Goal: Task Accomplishment & Management: Use online tool/utility

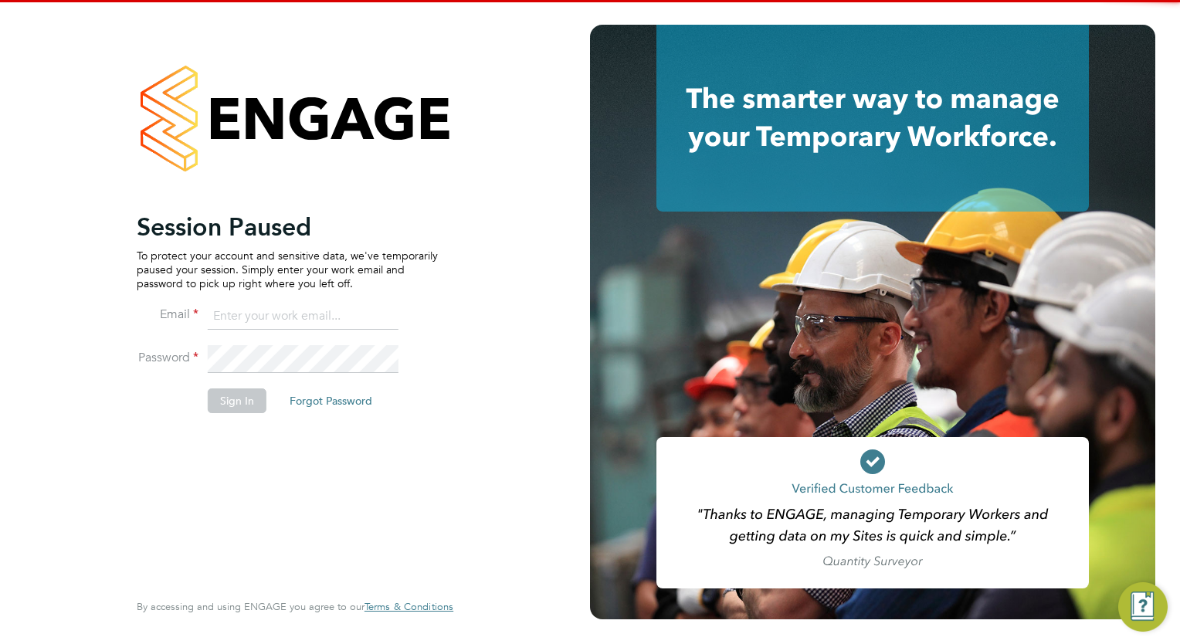
type input "[EMAIL_ADDRESS][DOMAIN_NAME]"
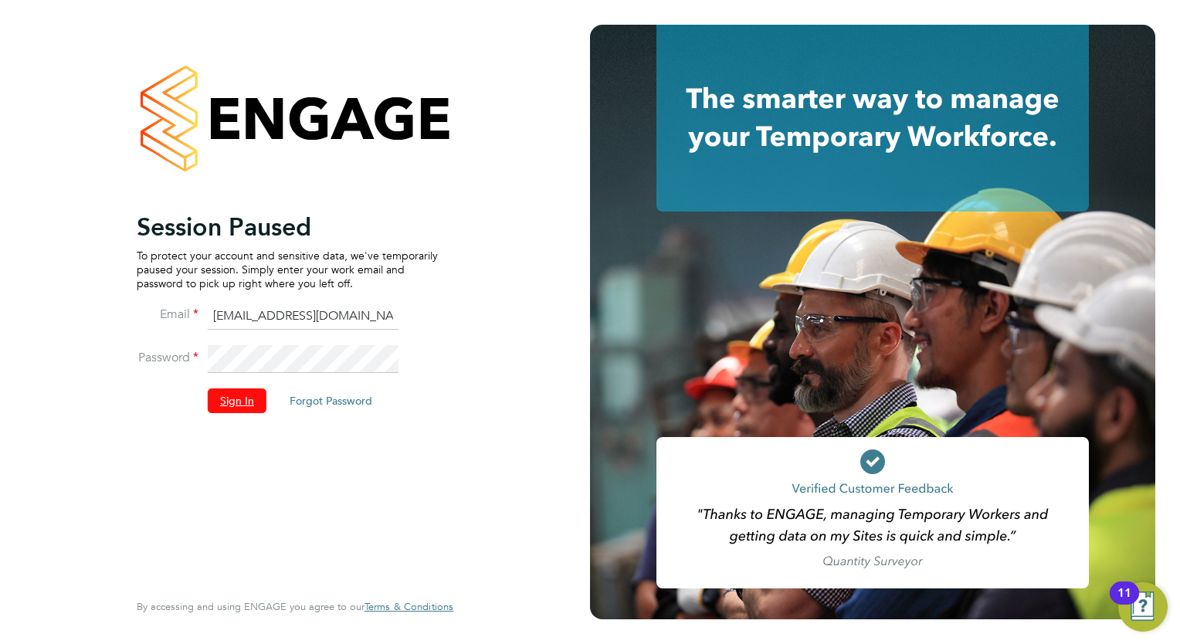
click at [241, 402] on button "Sign In" at bounding box center [237, 401] width 59 height 25
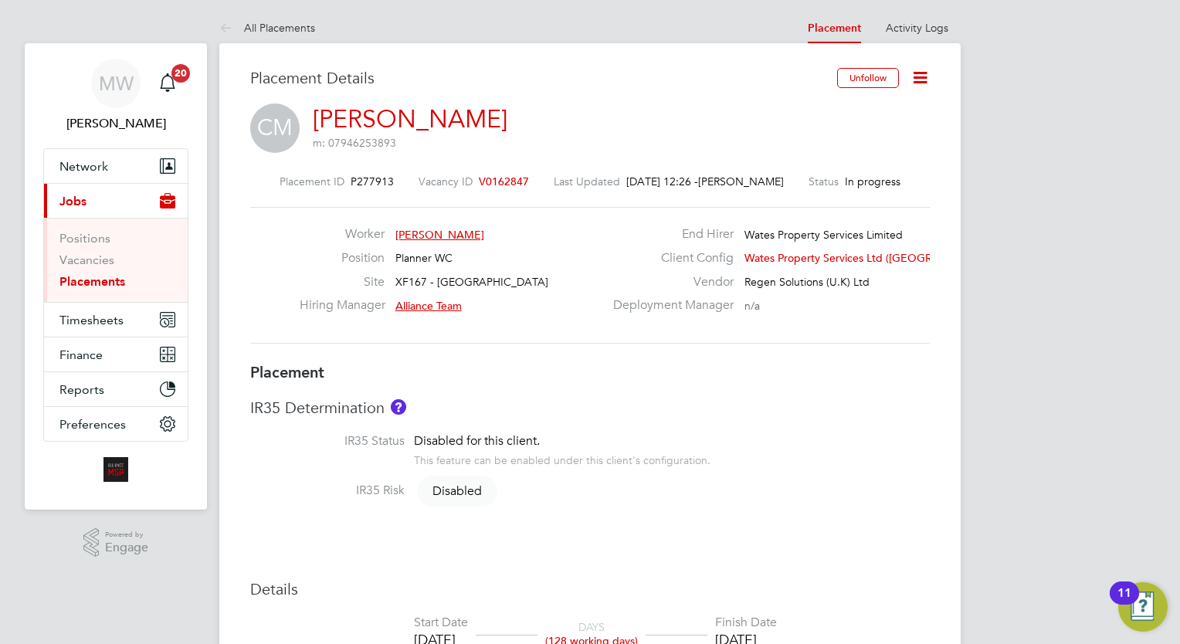
drag, startPoint x: -3, startPoint y: 234, endPoint x: 20, endPoint y: 240, distance: 24.0
click at [105, 284] on link "Placements" at bounding box center [92, 281] width 66 height 15
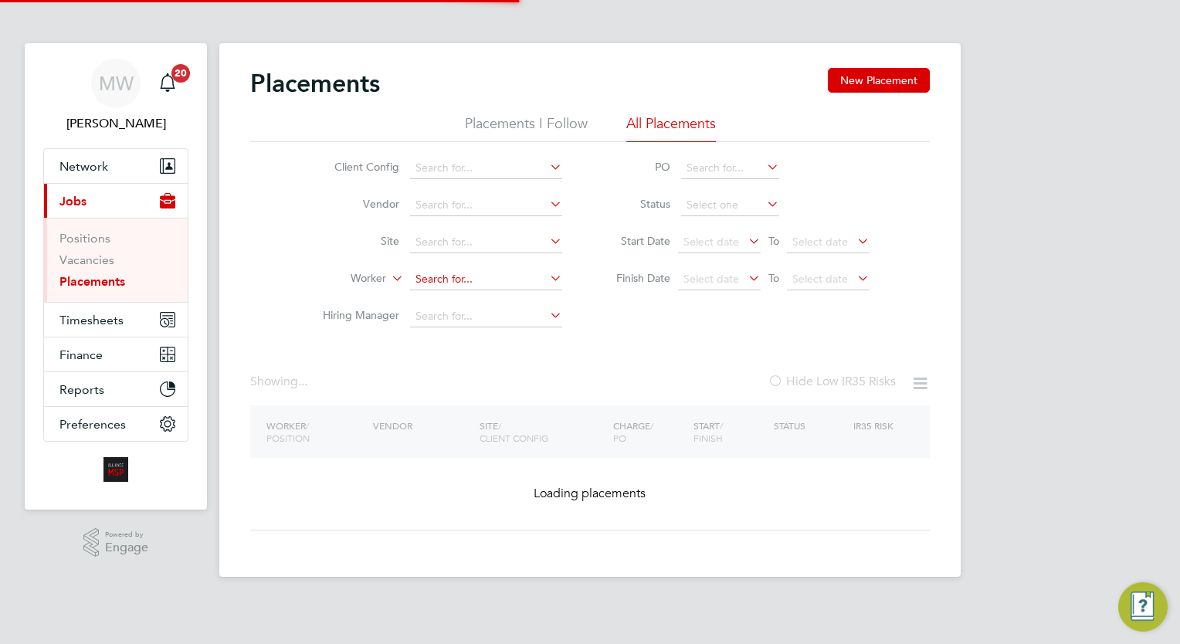
click at [430, 269] on input at bounding box center [486, 280] width 152 height 22
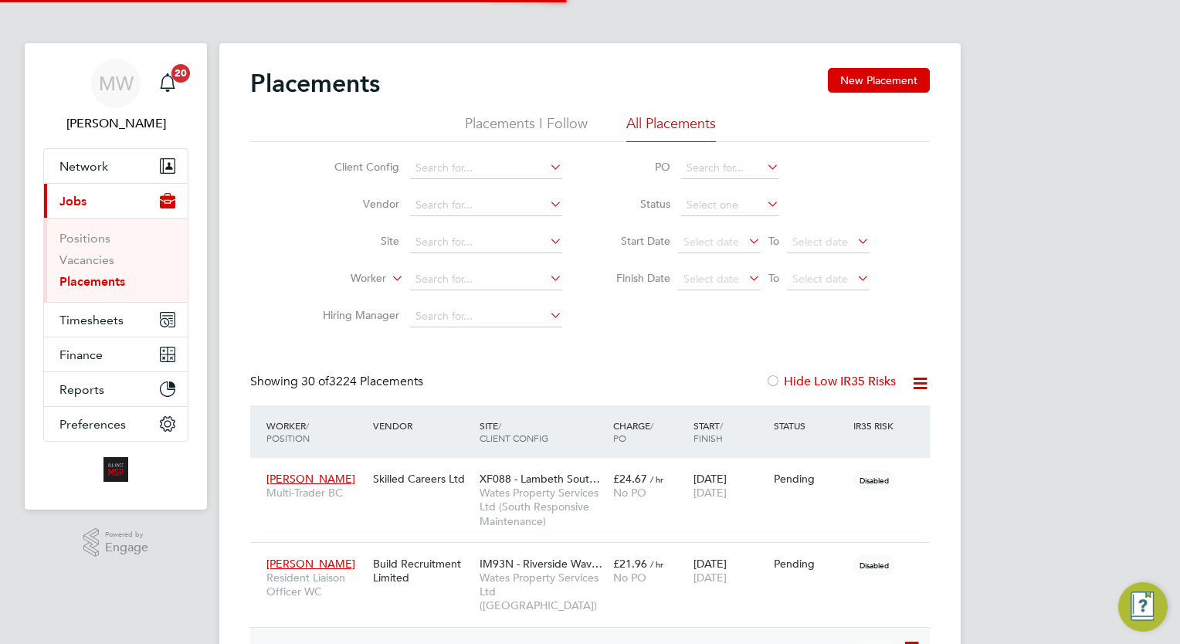
scroll to position [8, 8]
click at [487, 299] on li "Ken Donalds on" at bounding box center [490, 300] width 160 height 21
type input "Ken Donaldson"
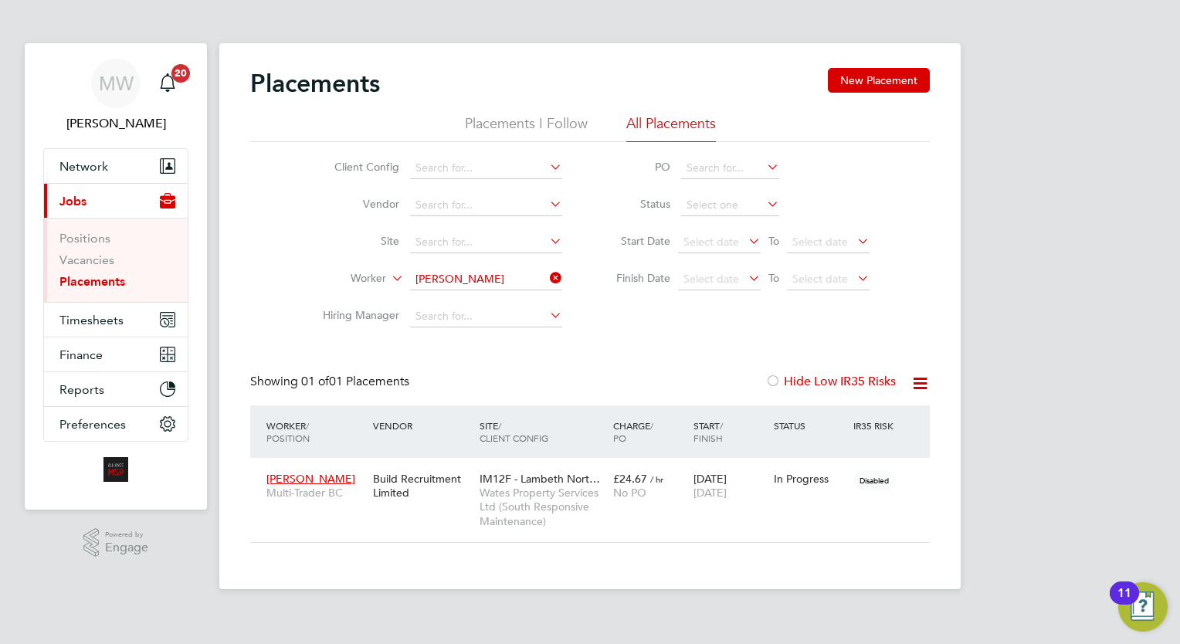
drag, startPoint x: 559, startPoint y: 279, endPoint x: 548, endPoint y: 281, distance: 11.8
click at [547, 279] on icon at bounding box center [547, 278] width 0 height 22
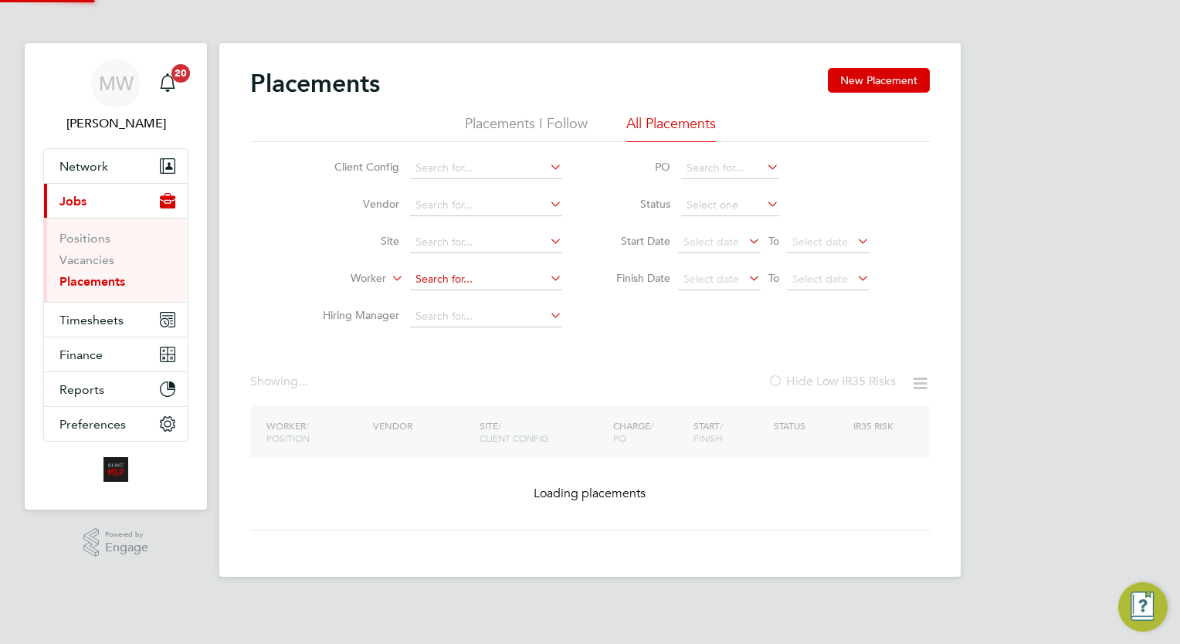
click at [498, 273] on input at bounding box center [486, 280] width 152 height 22
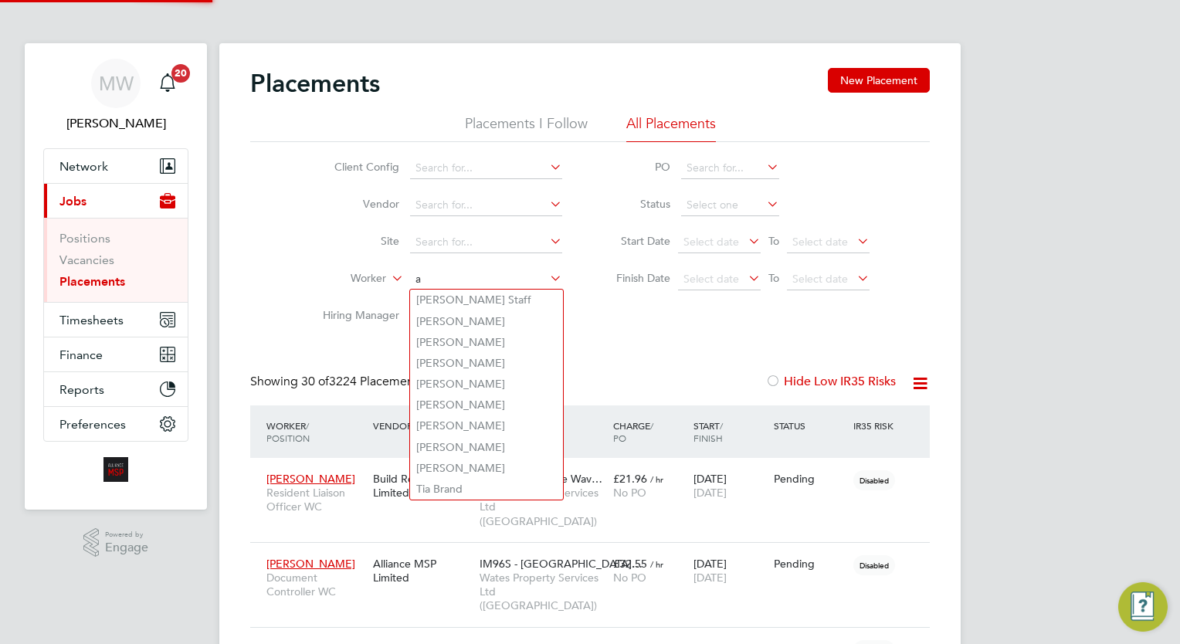
scroll to position [58, 107]
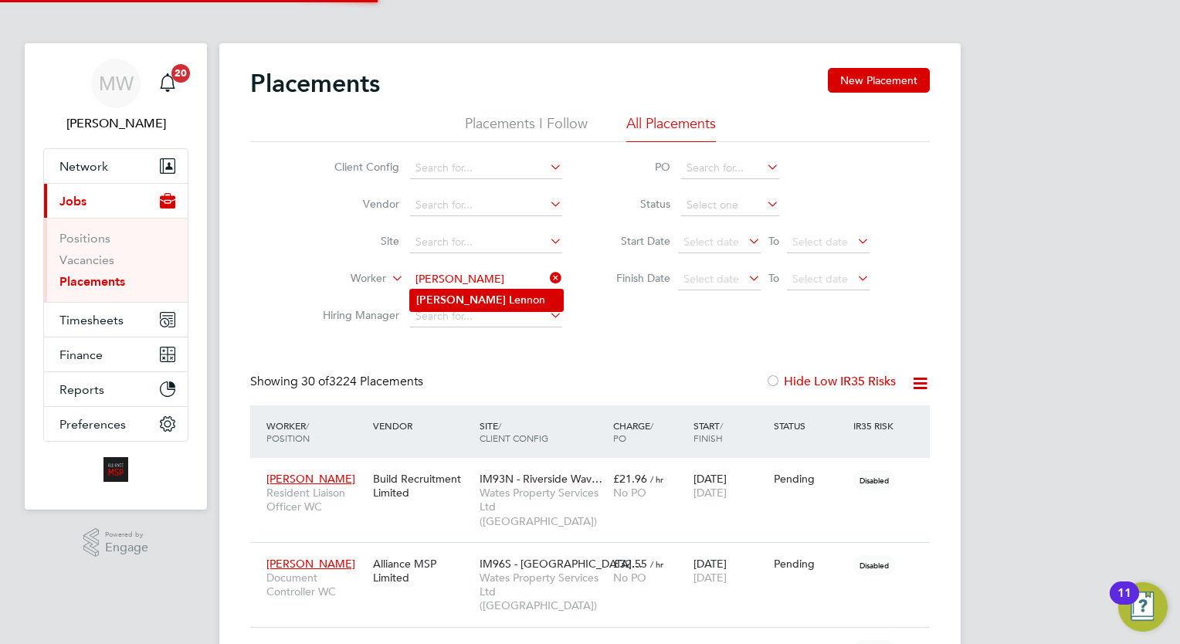
click at [512, 304] on li "Alrick Len non" at bounding box center [486, 300] width 153 height 21
type input "Alrick Lennon"
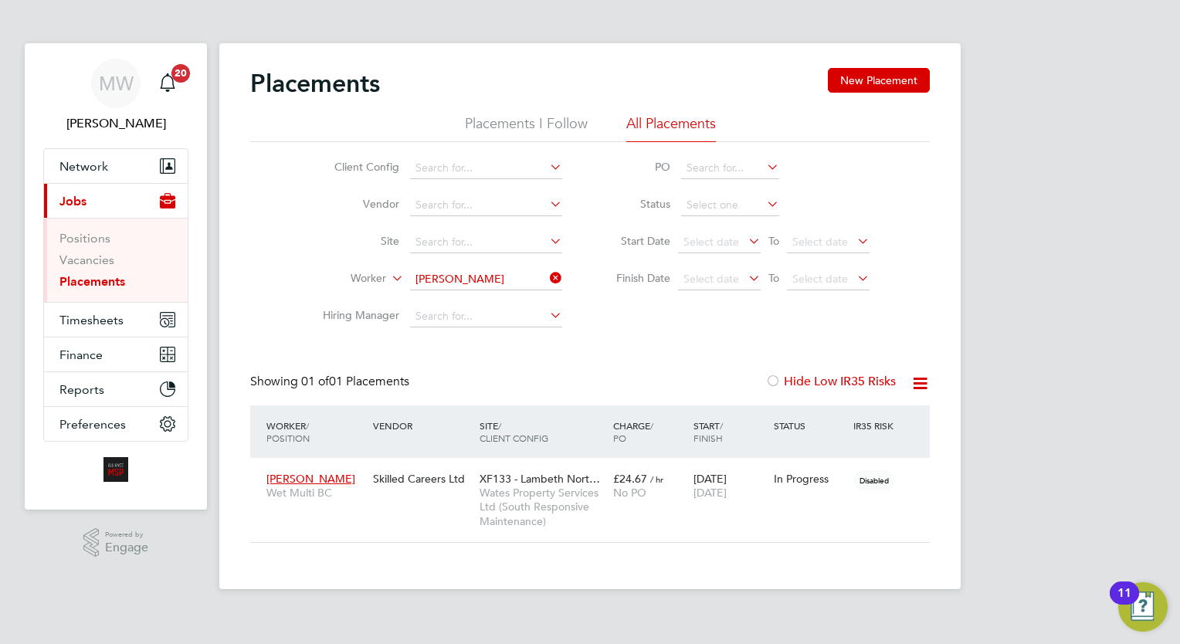
click at [547, 283] on icon at bounding box center [547, 278] width 0 height 22
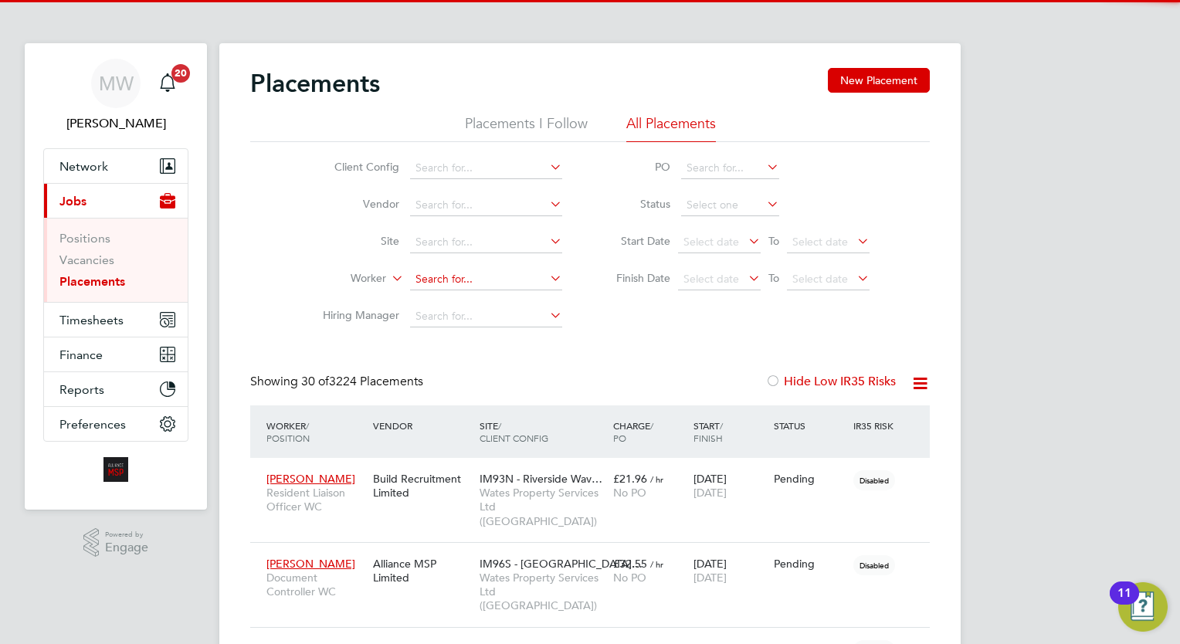
click at [448, 273] on input at bounding box center [486, 280] width 152 height 22
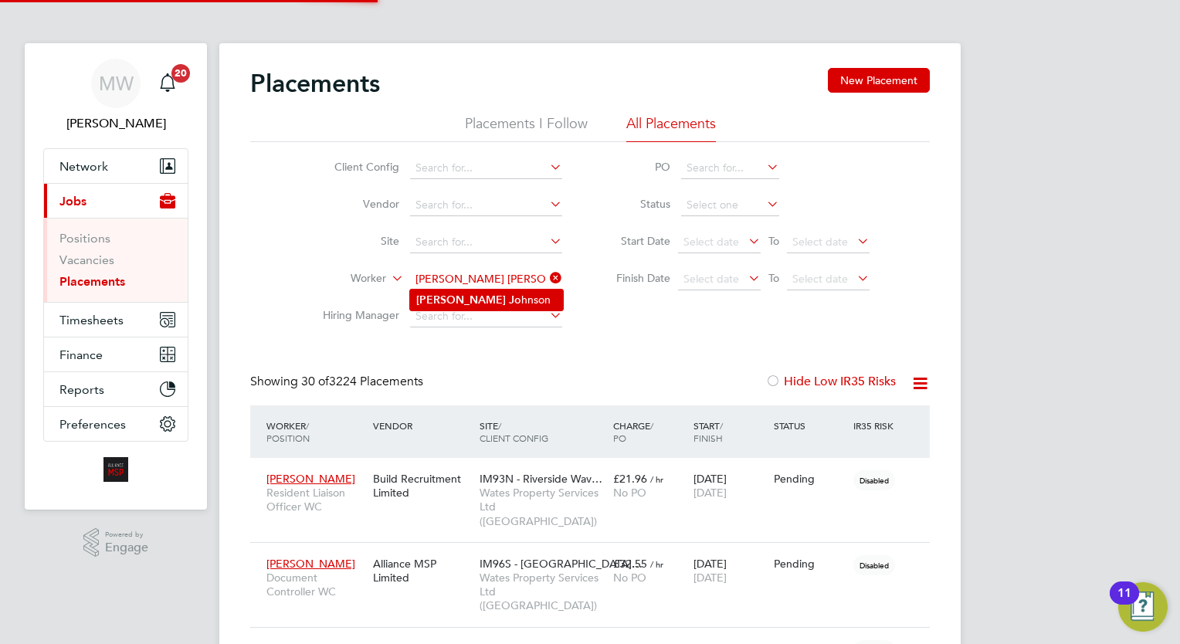
click at [499, 297] on li "Justin Jo hnson" at bounding box center [486, 300] width 153 height 21
type input "Justin Johnson"
